Goal: Find specific page/section: Find specific page/section

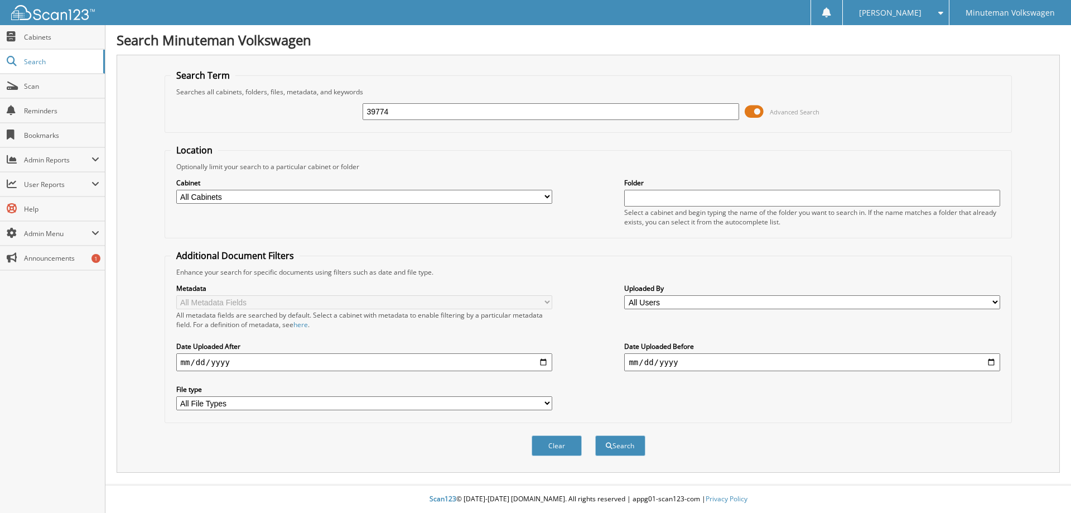
type input "39774"
click at [595, 435] on button "Search" at bounding box center [620, 445] width 50 height 21
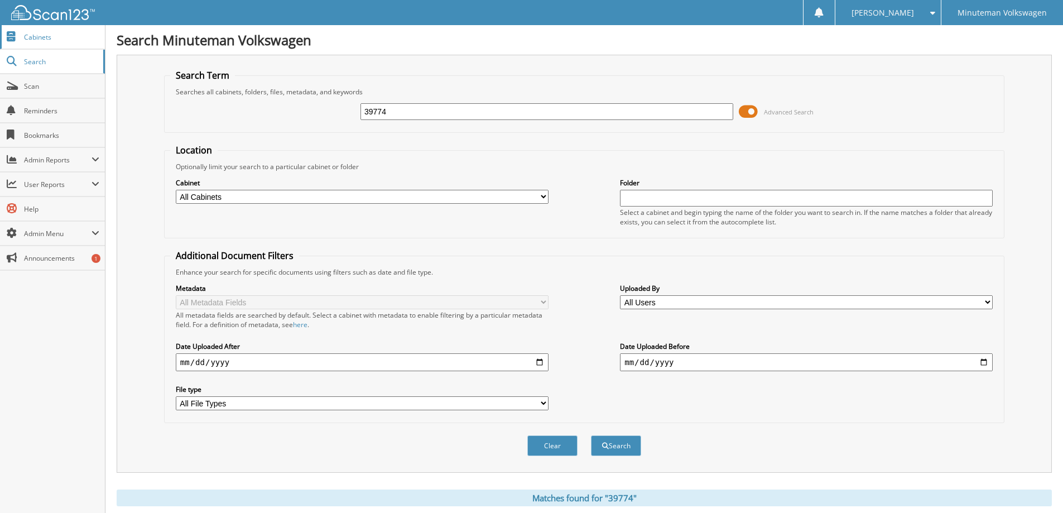
click at [47, 37] on span "Cabinets" at bounding box center [61, 36] width 75 height 9
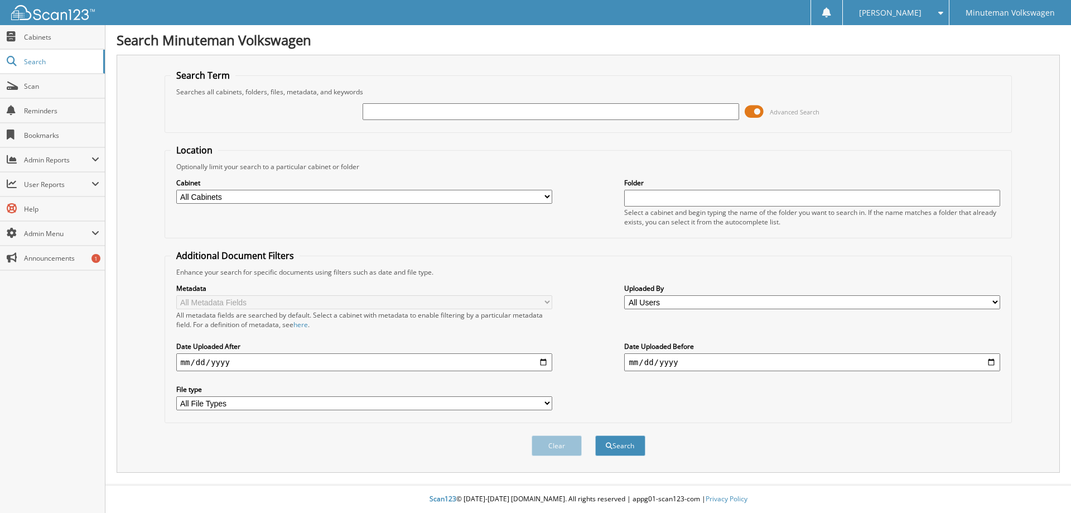
click at [548, 195] on select "All Cabinets ACCOUNTS PAYABLE CAR DEALS HR PARTS SERVICE RO Needs Filing" at bounding box center [364, 197] width 376 height 14
select select "25018"
click at [176, 190] on select "All Cabinets ACCOUNTS PAYABLE CAR DEALS HR PARTS SERVICE RO Needs Filing" at bounding box center [364, 197] width 376 height 14
click at [668, 193] on input "text" at bounding box center [812, 198] width 376 height 17
type input "6"
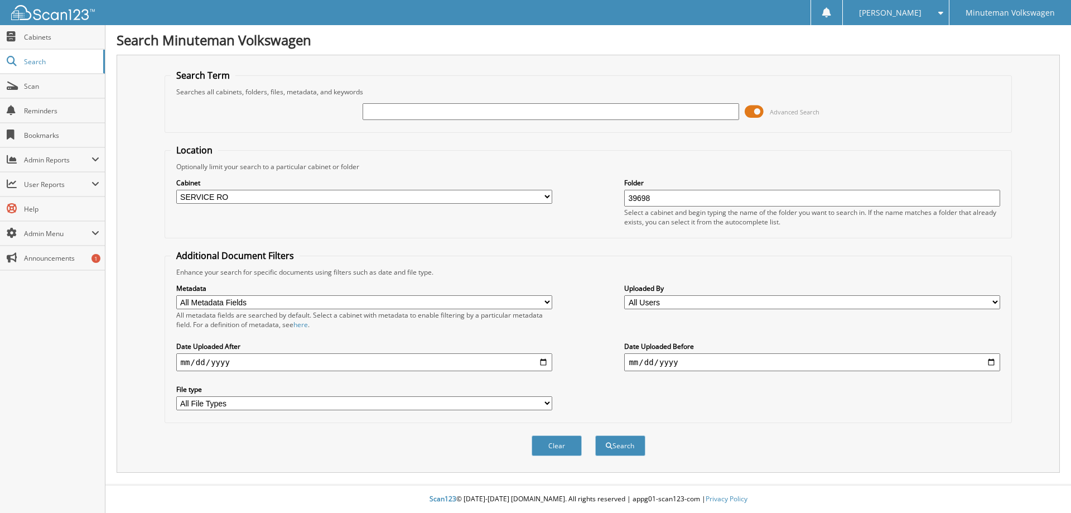
type input "39698"
click at [595, 435] on button "Search" at bounding box center [620, 445] width 50 height 21
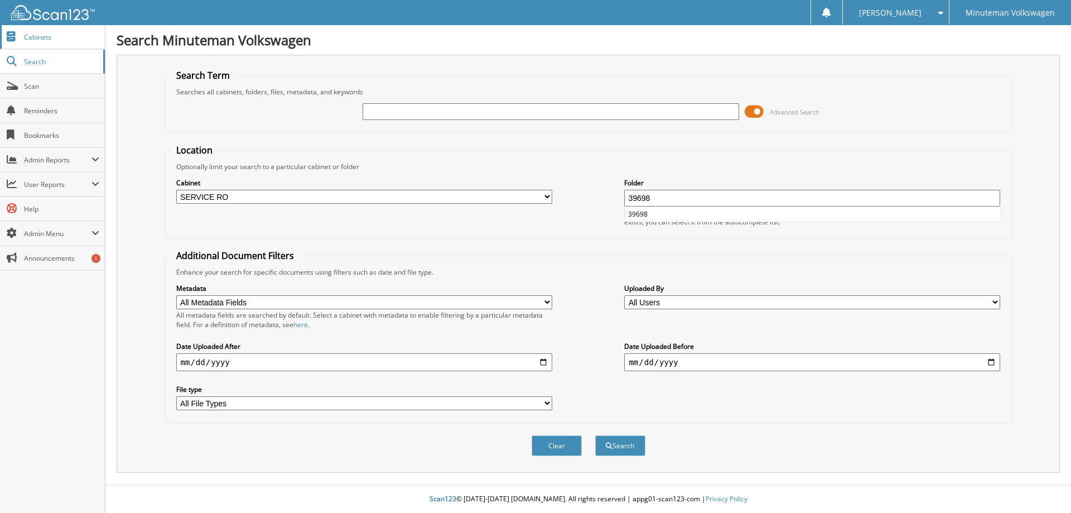
click at [45, 36] on span "Cabinets" at bounding box center [61, 36] width 75 height 9
